Goal: Information Seeking & Learning: Learn about a topic

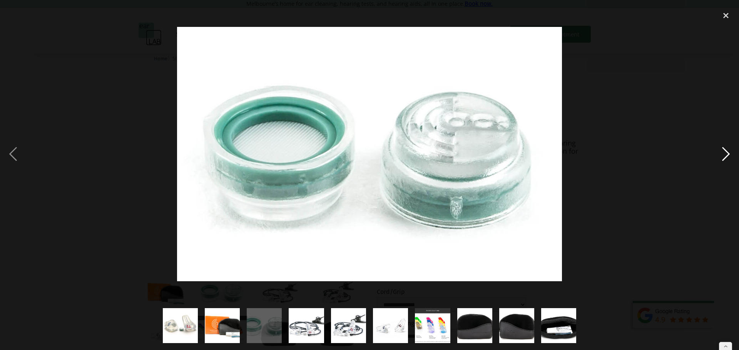
click at [738, 58] on div "next image" at bounding box center [725, 154] width 26 height 294
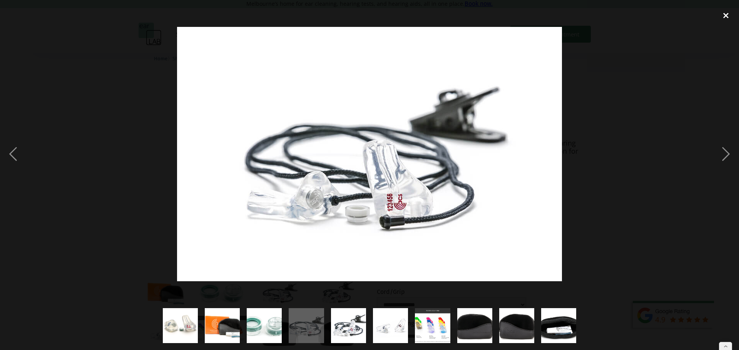
click at [729, 11] on div "close lightbox" at bounding box center [725, 15] width 26 height 17
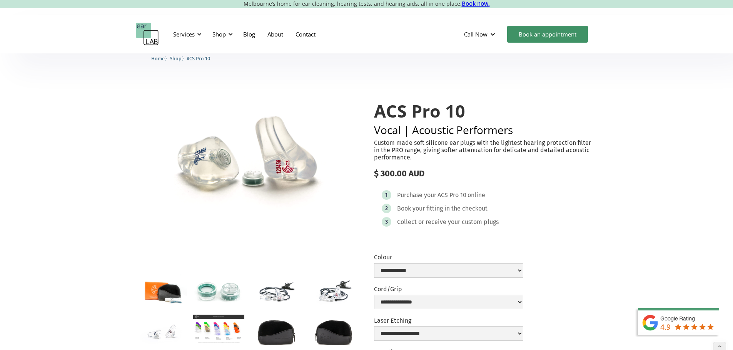
click at [156, 40] on img "home" at bounding box center [147, 34] width 23 height 23
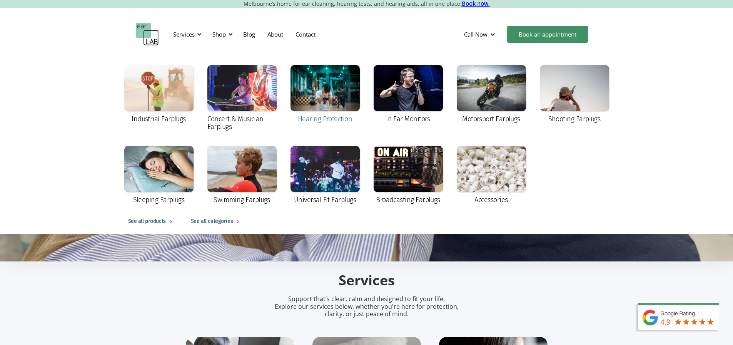
click at [340, 93] on div at bounding box center [324, 88] width 69 height 46
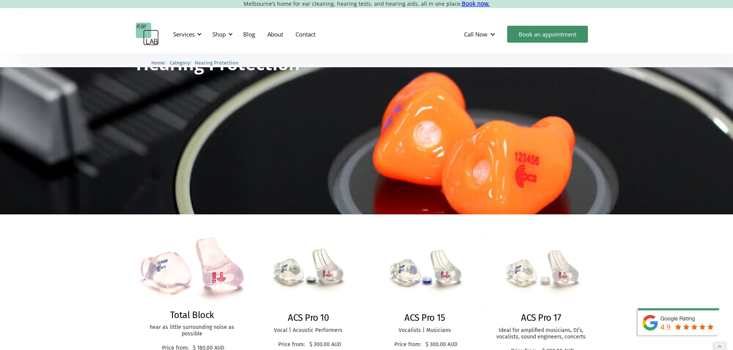
scroll to position [77, 0]
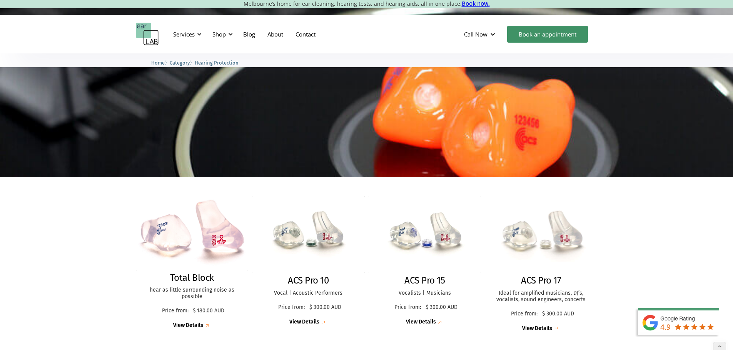
click at [535, 239] on img at bounding box center [540, 234] width 123 height 85
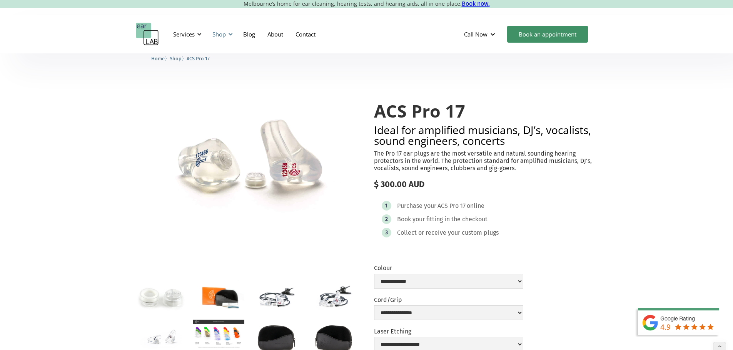
click at [215, 37] on div "Shop" at bounding box center [218, 34] width 13 height 8
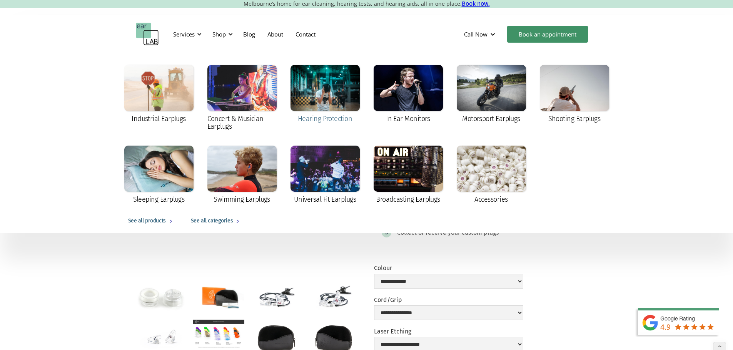
click at [331, 93] on div at bounding box center [324, 88] width 69 height 46
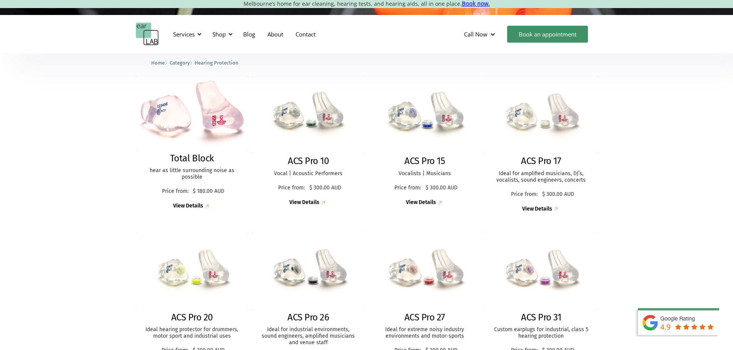
scroll to position [231, 0]
